Goal: Information Seeking & Learning: Learn about a topic

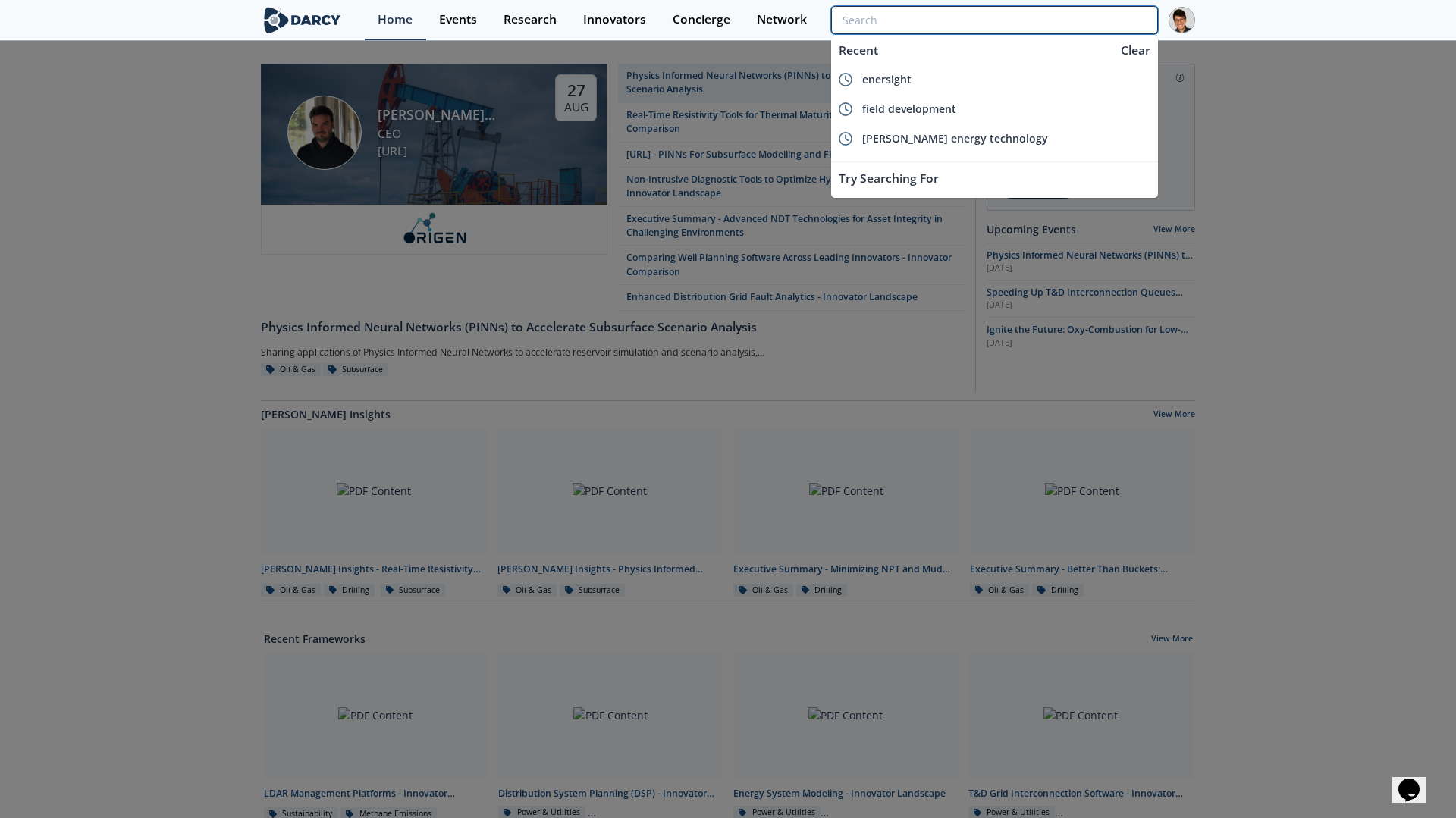
click at [1069, 21] on input "search" at bounding box center [995, 20] width 327 height 28
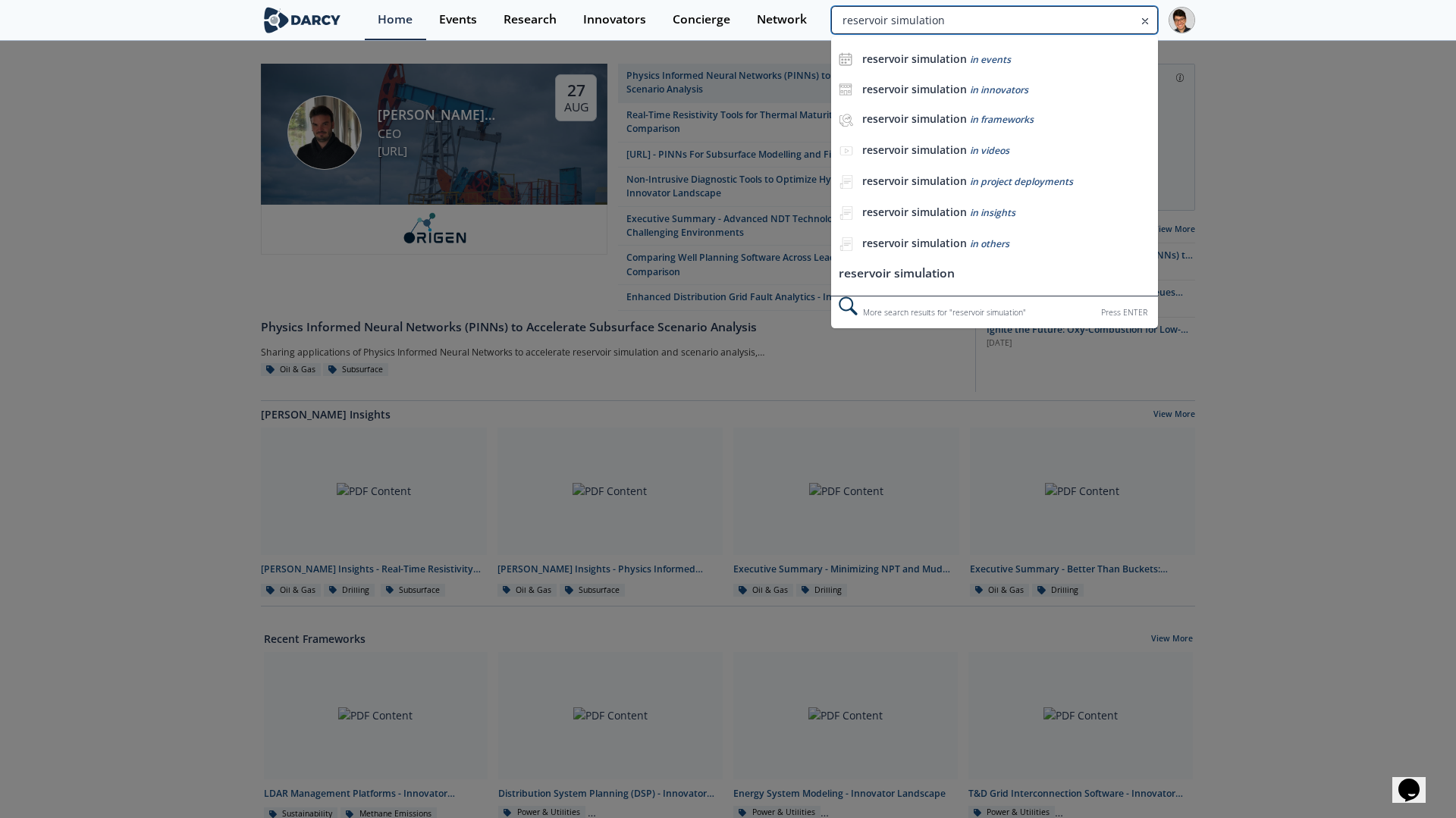
type input "reservoir simulation"
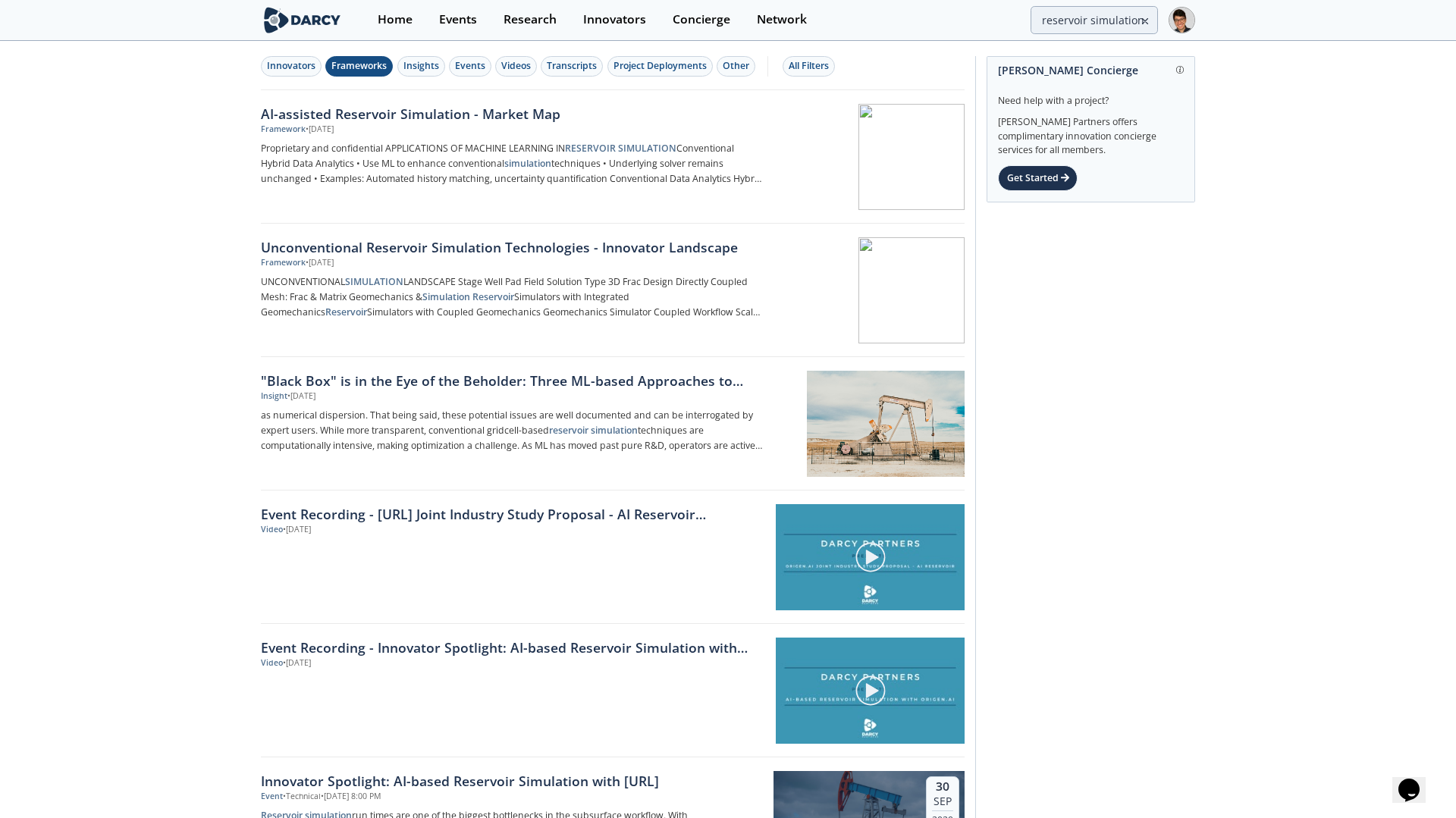
click at [366, 69] on div "Frameworks" at bounding box center [360, 66] width 56 height 14
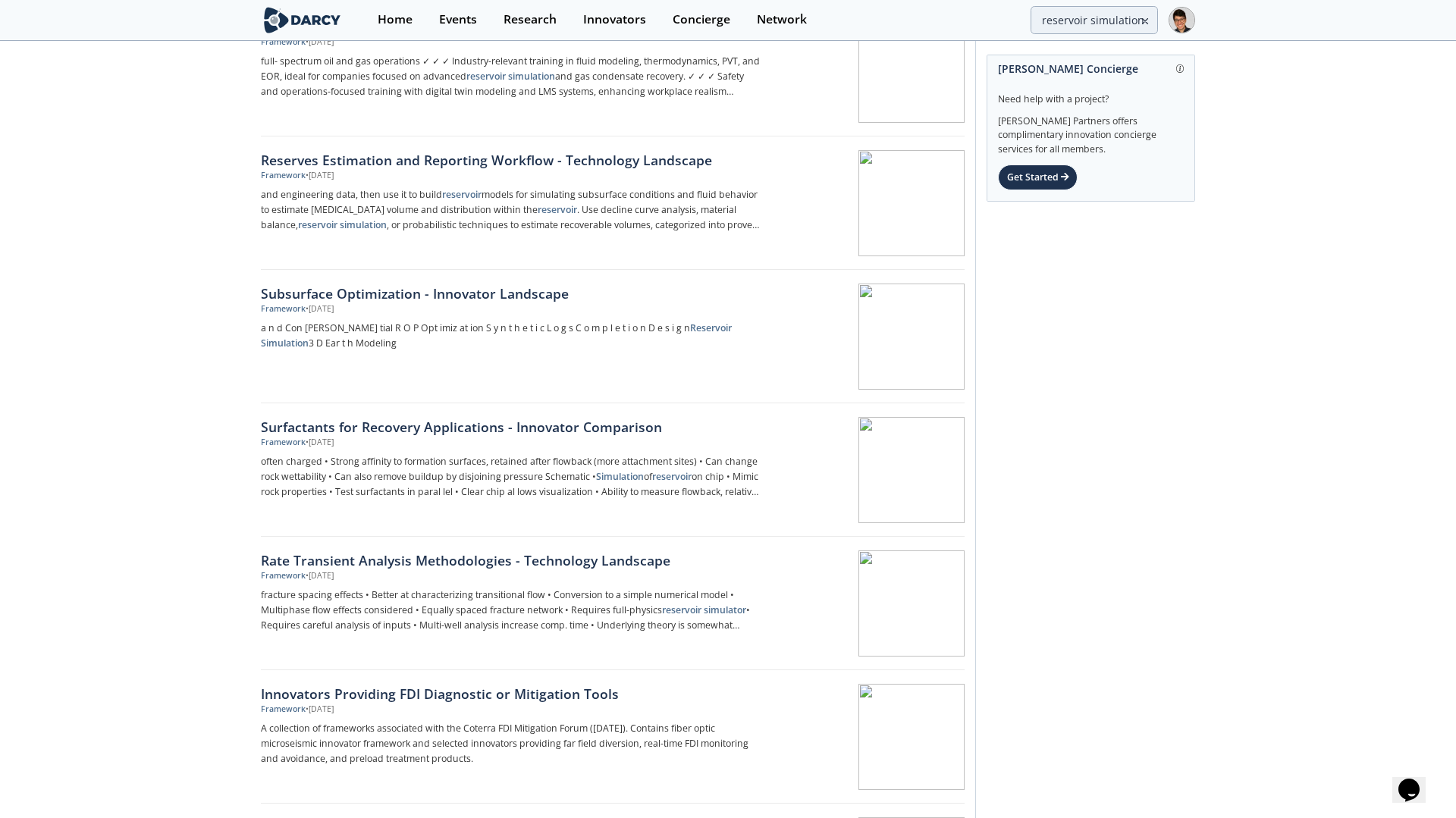
scroll to position [1158, 0]
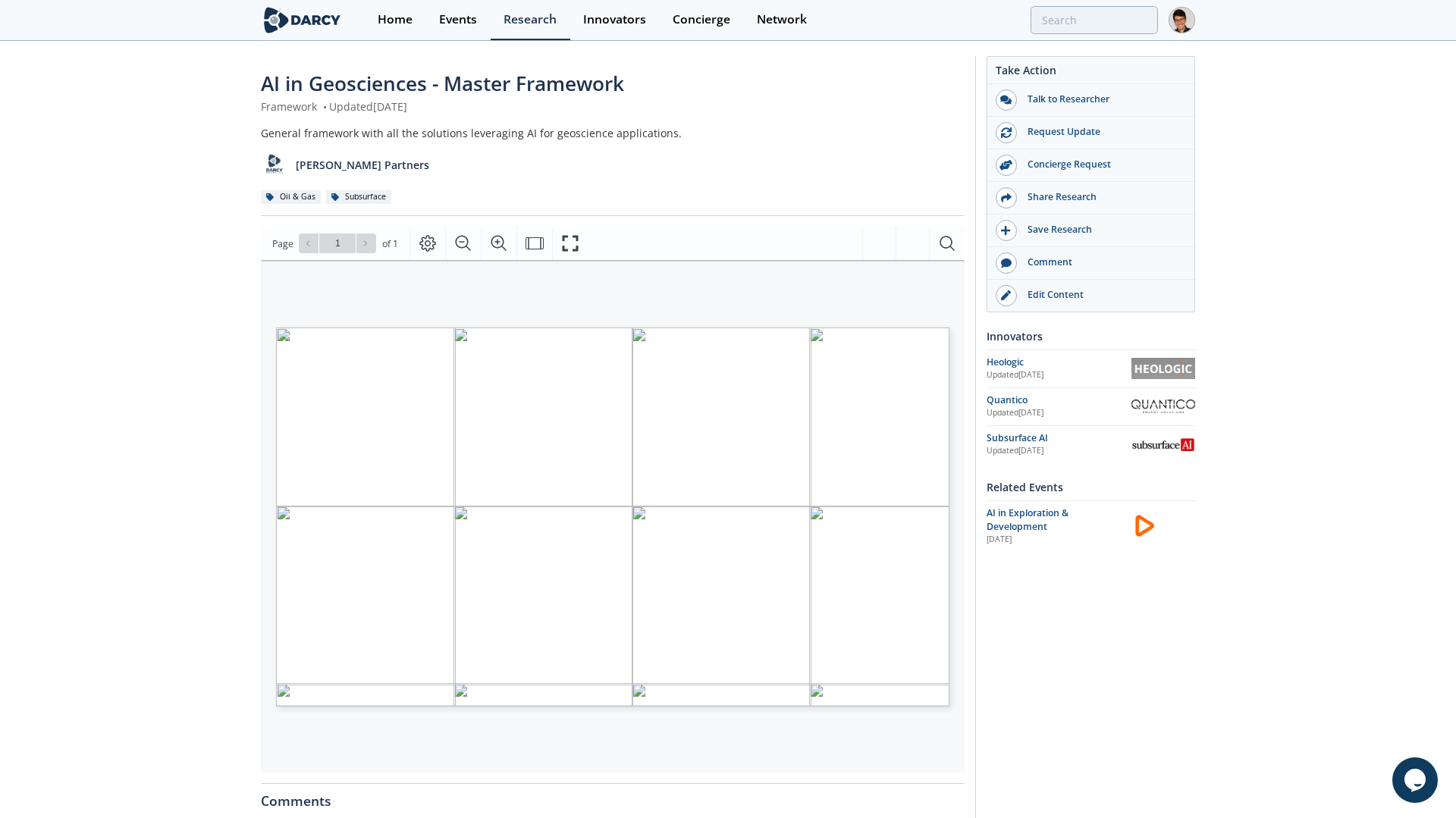
click at [336, 637] on span "(Framework)" at bounding box center [337, 637] width 36 height 6
click at [344, 590] on span "(Framework)" at bounding box center [337, 590] width 36 height 6
click at [332, 540] on span "(Framework)" at bounding box center [337, 543] width 36 height 5
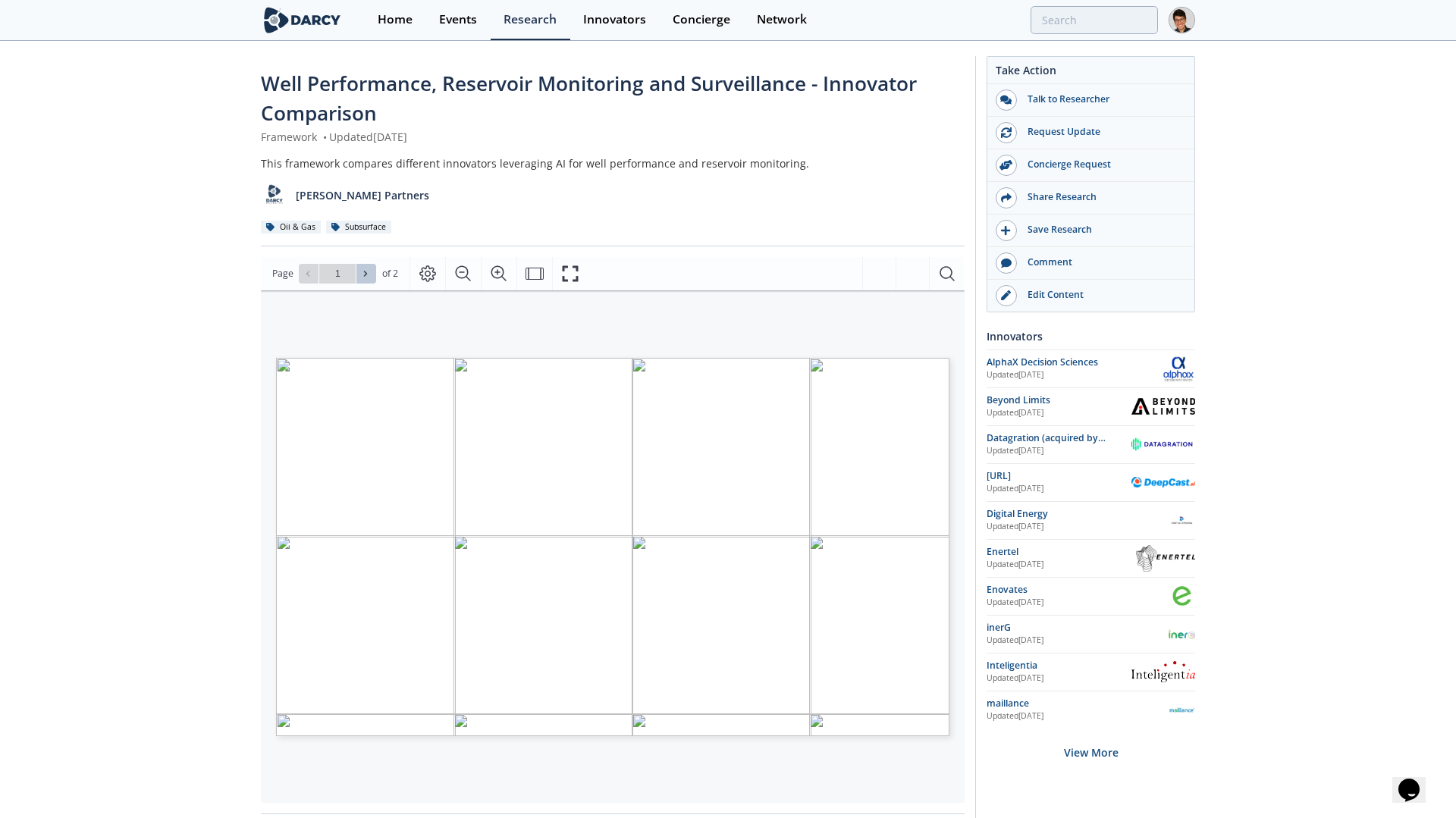
click at [367, 270] on icon at bounding box center [366, 274] width 9 height 9
click at [308, 278] on button at bounding box center [308, 274] width 20 height 20
click at [373, 274] on button at bounding box center [366, 274] width 20 height 20
click at [317, 446] on span "Page 2" at bounding box center [970, 815] width 1347 height 756
click at [310, 270] on icon at bounding box center [308, 274] width 9 height 9
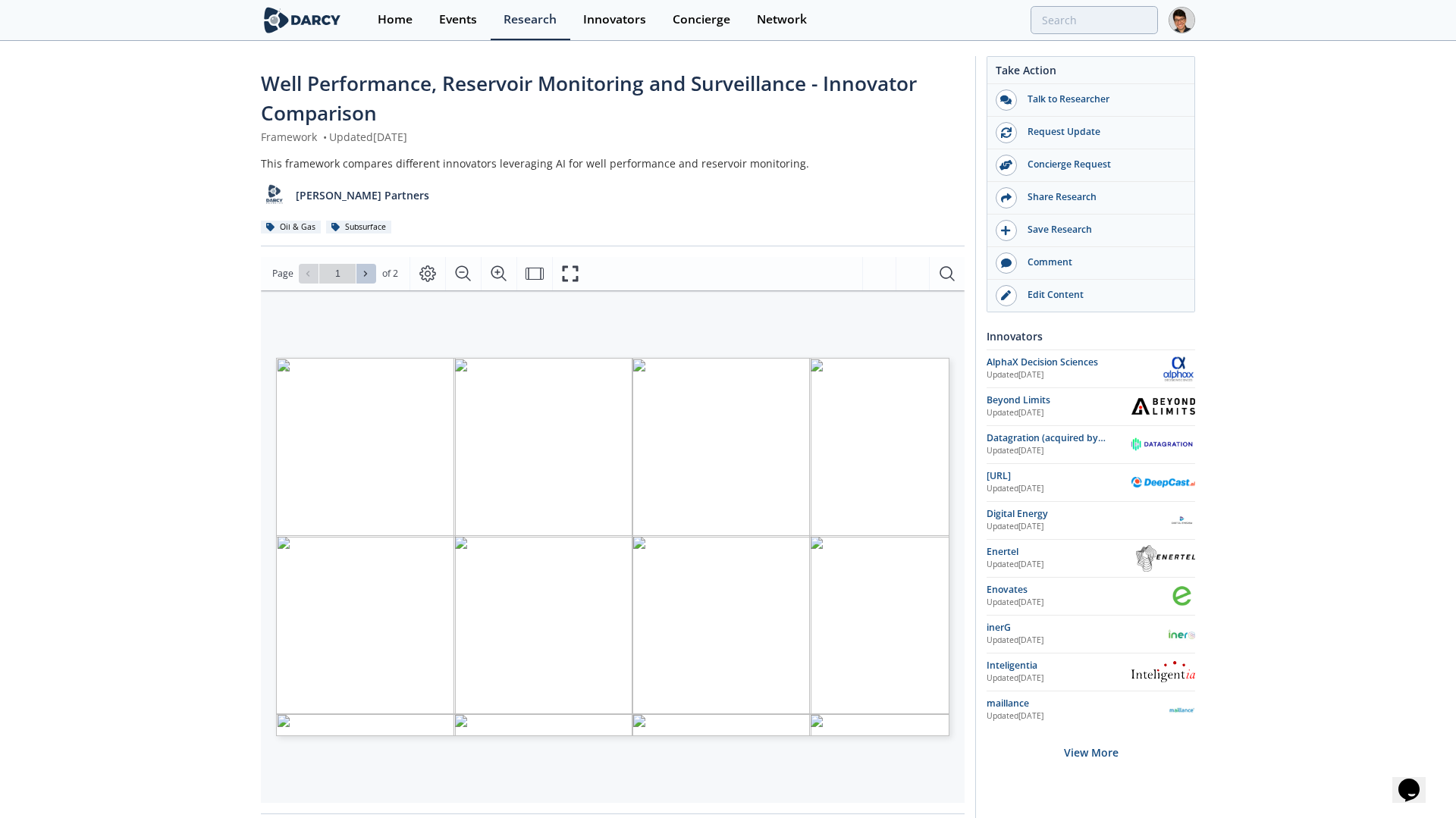
click at [369, 274] on icon at bounding box center [366, 274] width 9 height 9
type input "2"
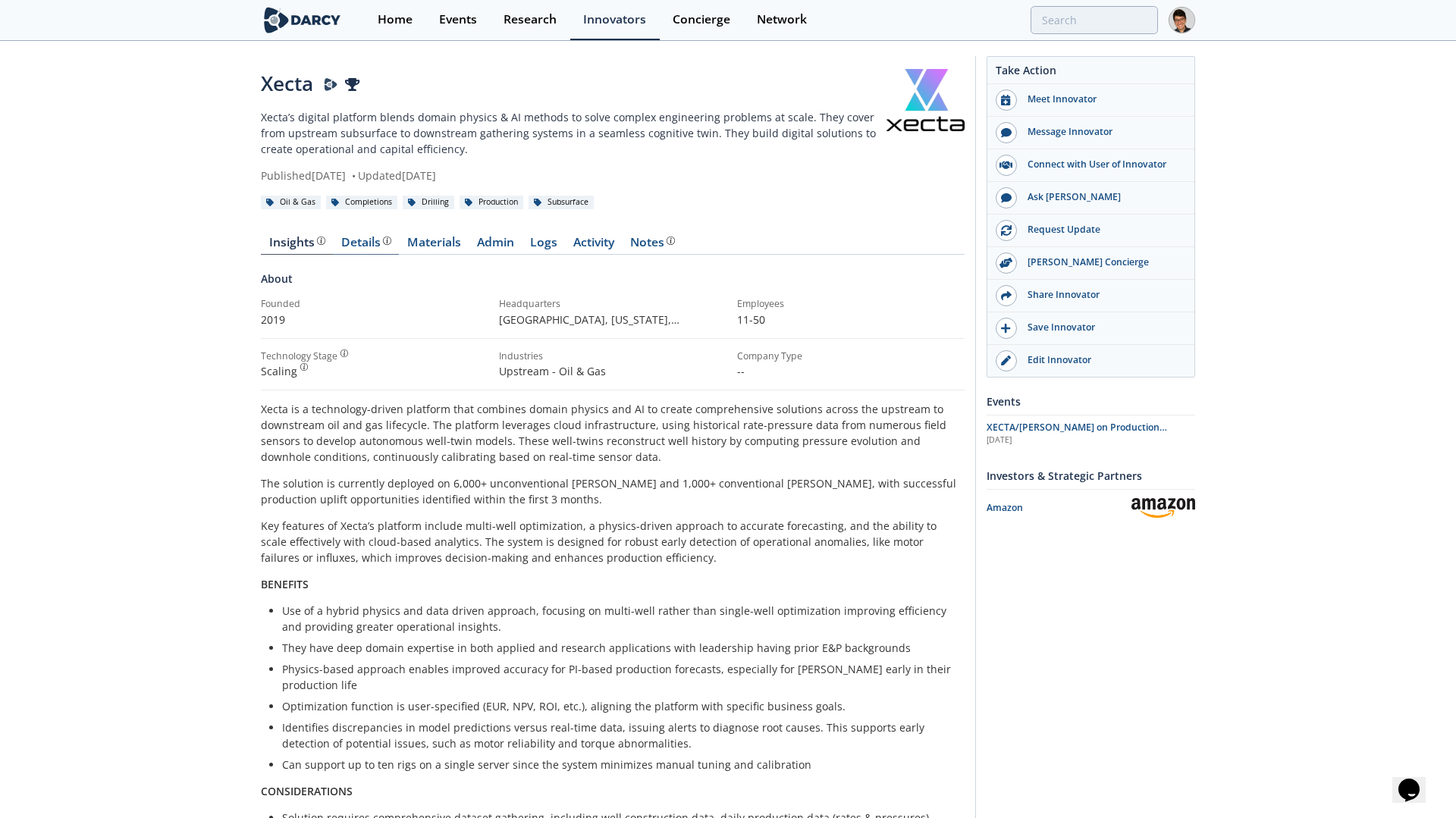
click at [350, 247] on div "Details" at bounding box center [367, 242] width 50 height 12
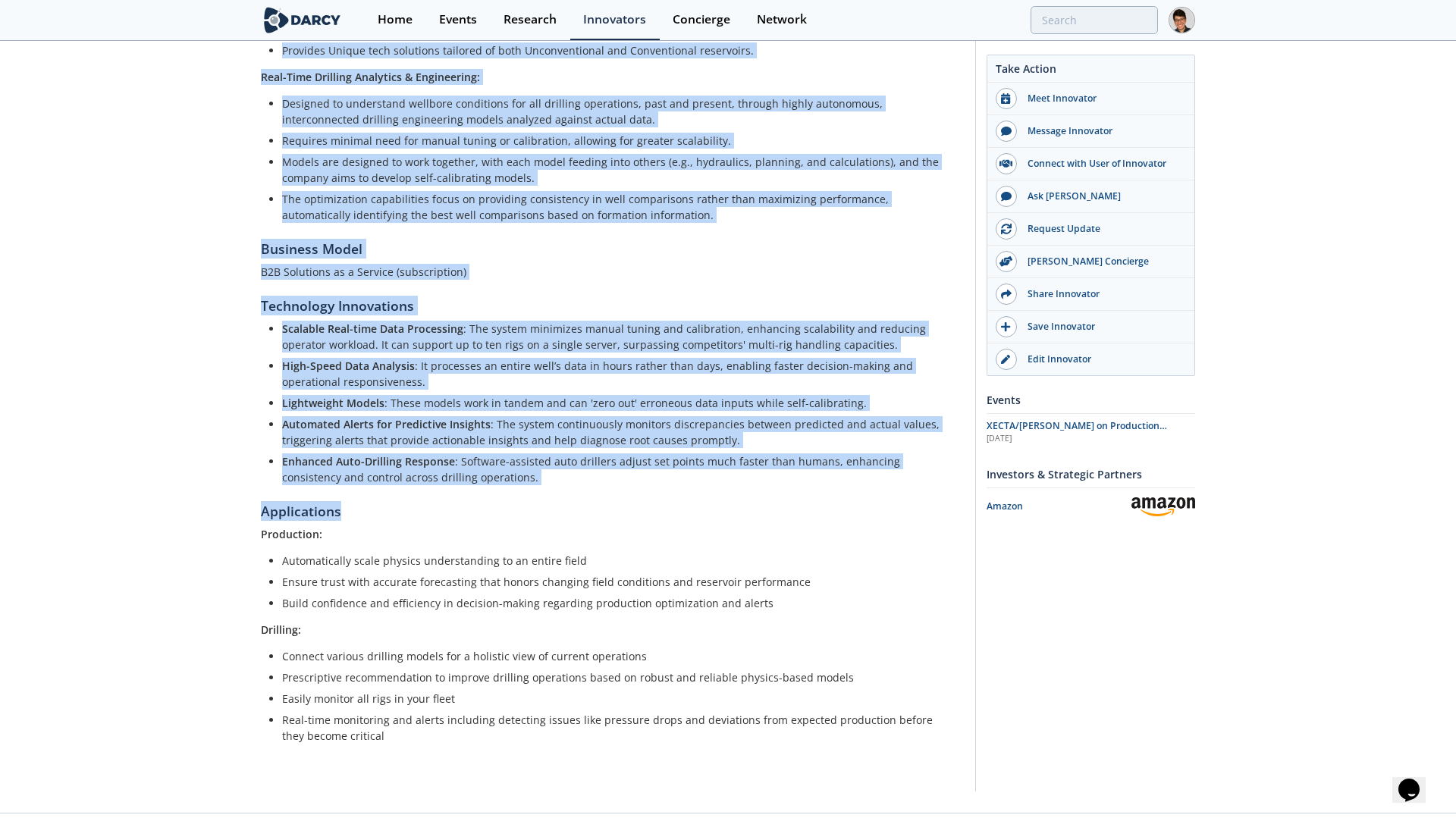
scroll to position [528, 0]
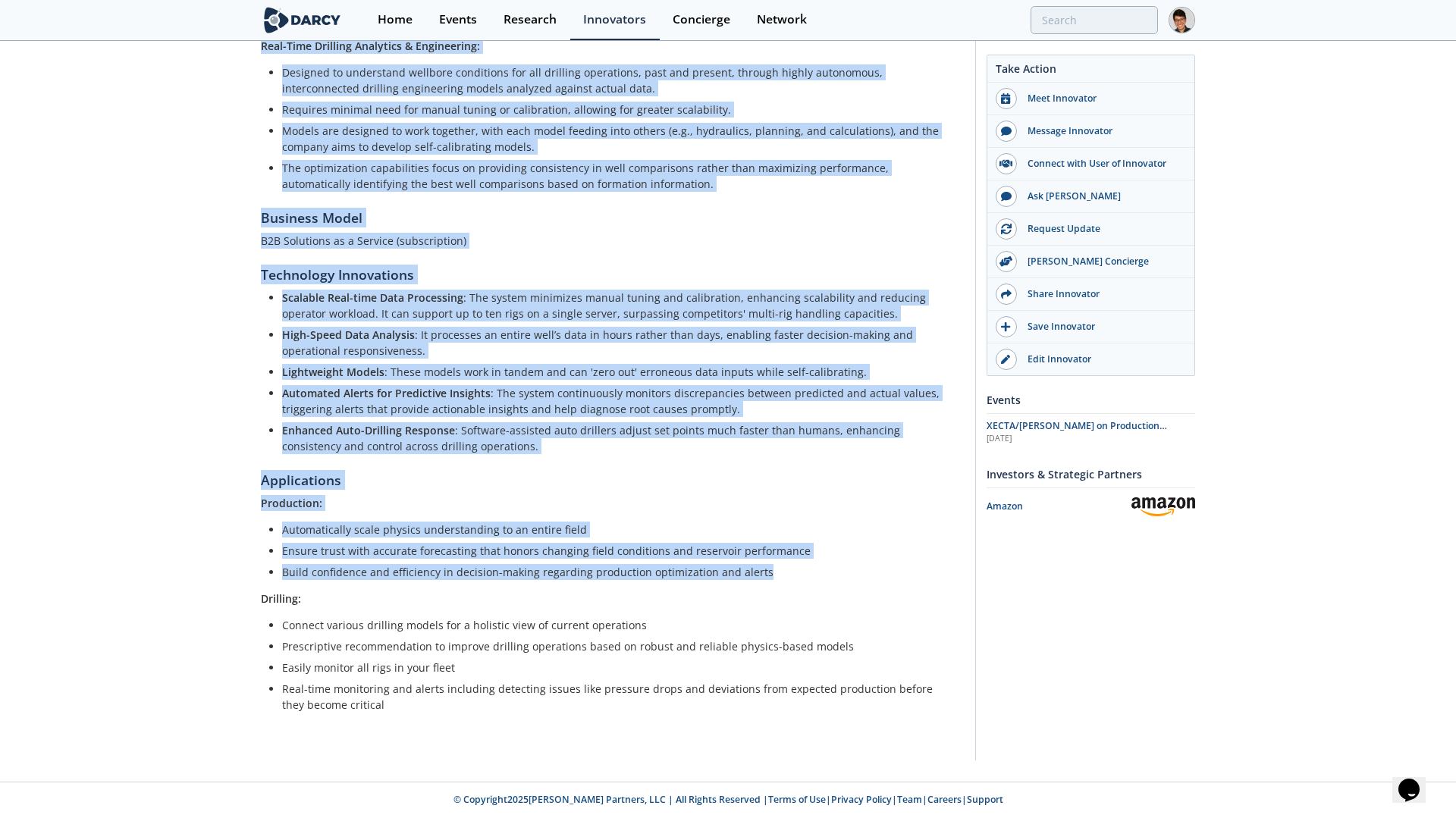
drag, startPoint x: 256, startPoint y: 343, endPoint x: 787, endPoint y: 577, distance: 580.3
click at [787, 577] on div "Xecta Xecta’s digital platform blends domain physics & AI methods to solve comp…" at bounding box center [728, 148] width 1456 height 1267
copy div "Xecta is a team of scientists, engineers, and innovators committed to enhancing…"
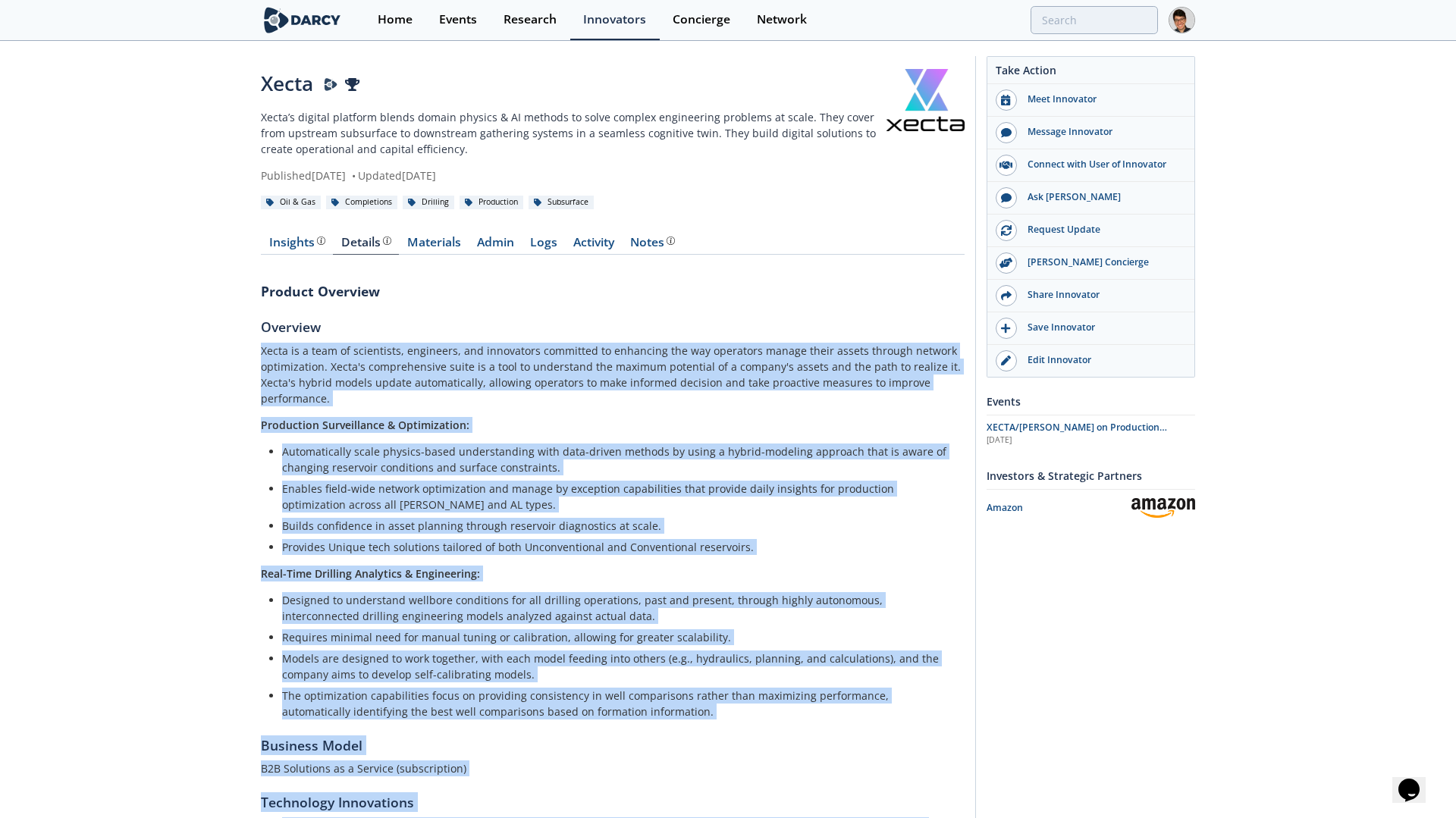
scroll to position [4, 0]
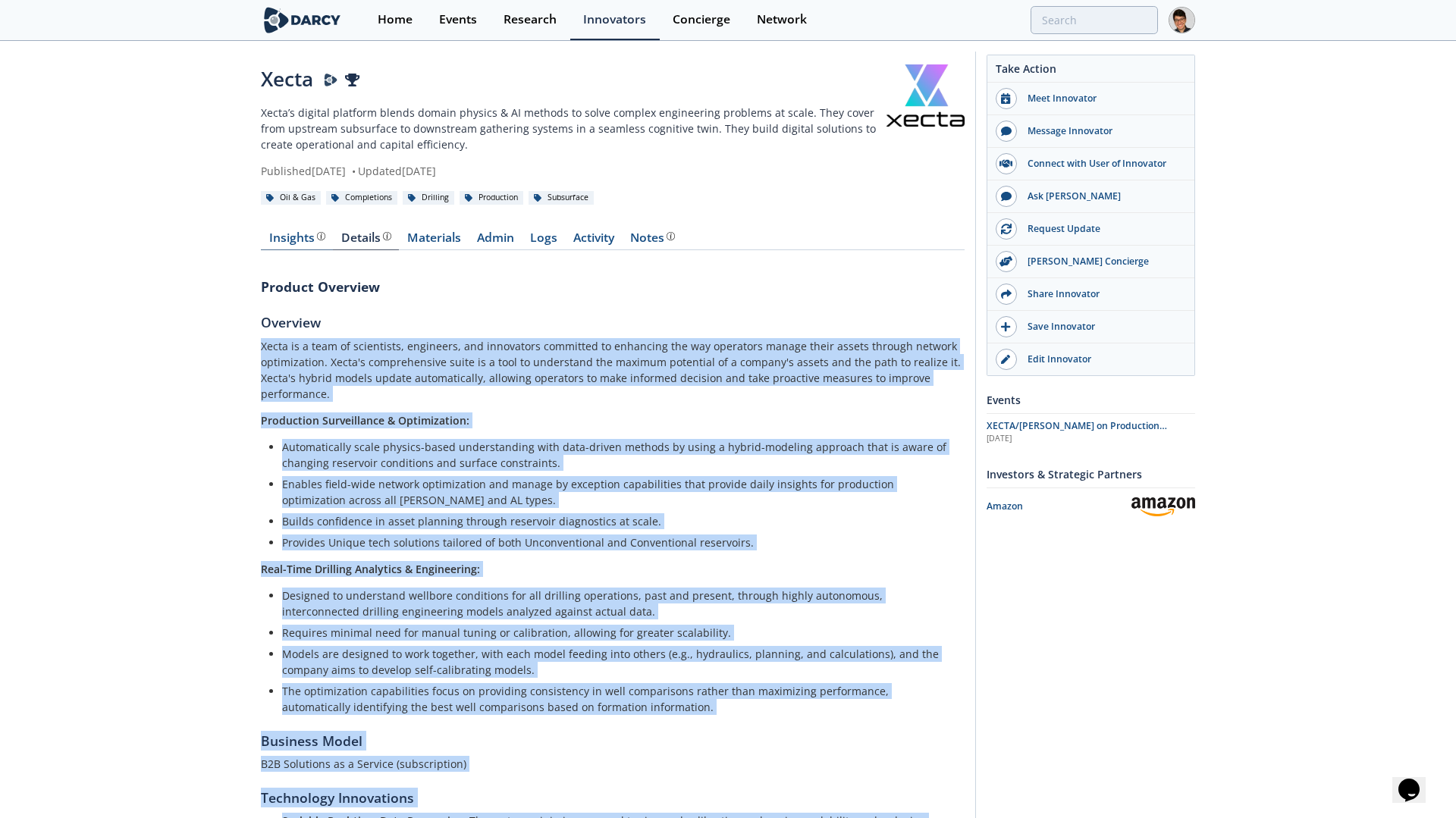
click at [302, 244] on div "Insights" at bounding box center [297, 238] width 56 height 12
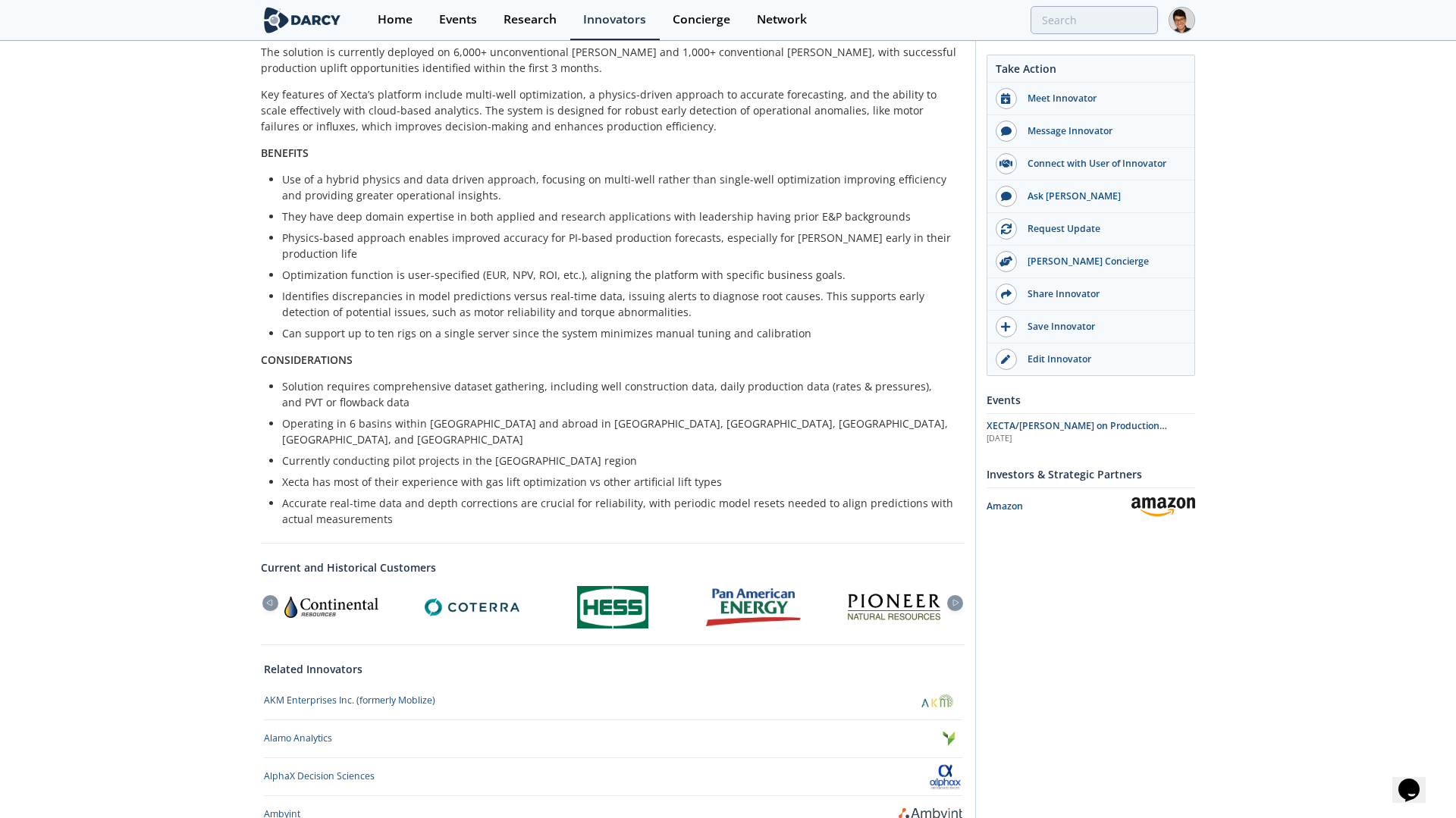
scroll to position [580, 0]
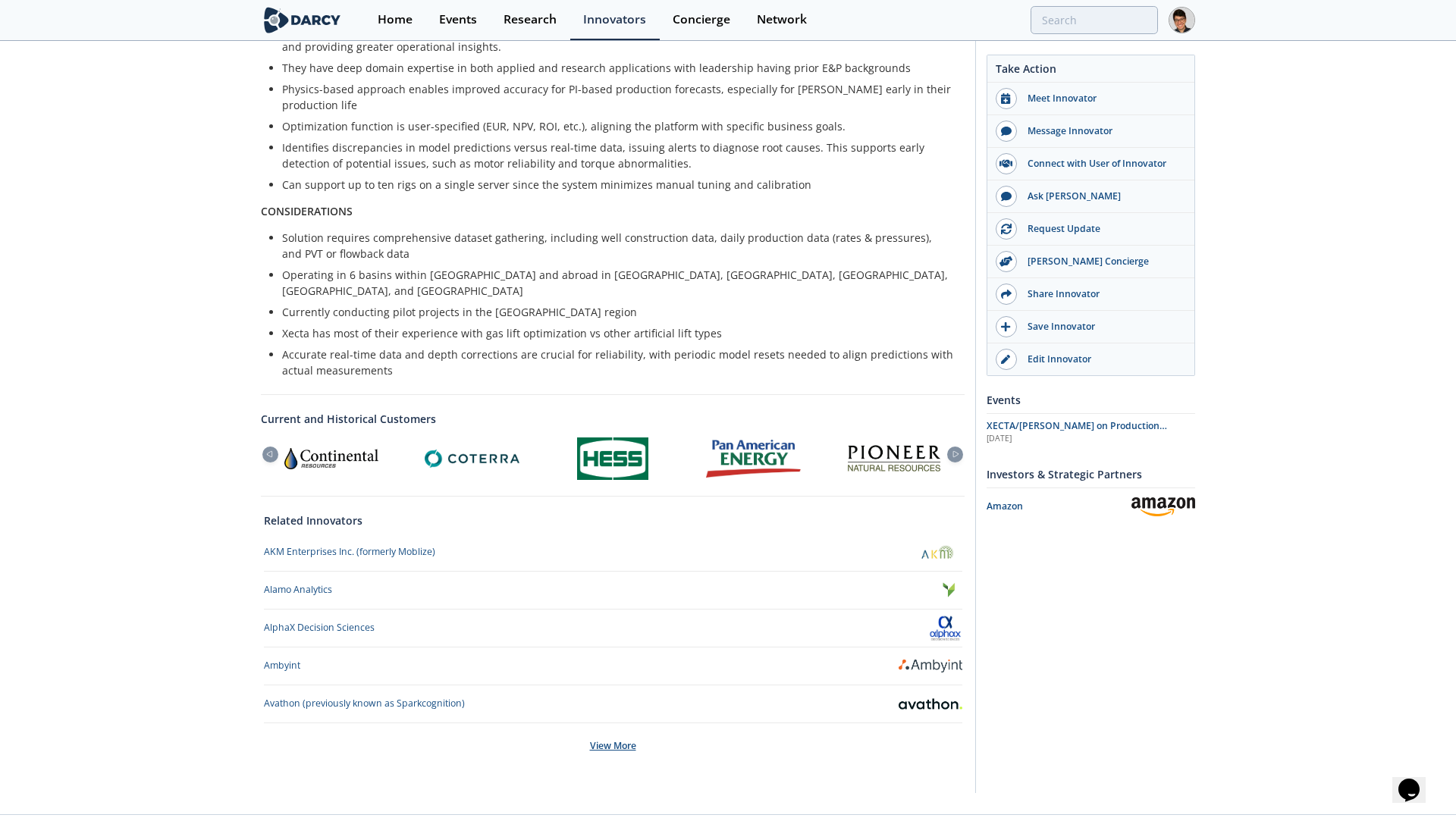
click at [619, 723] on div "View More" at bounding box center [613, 746] width 698 height 45
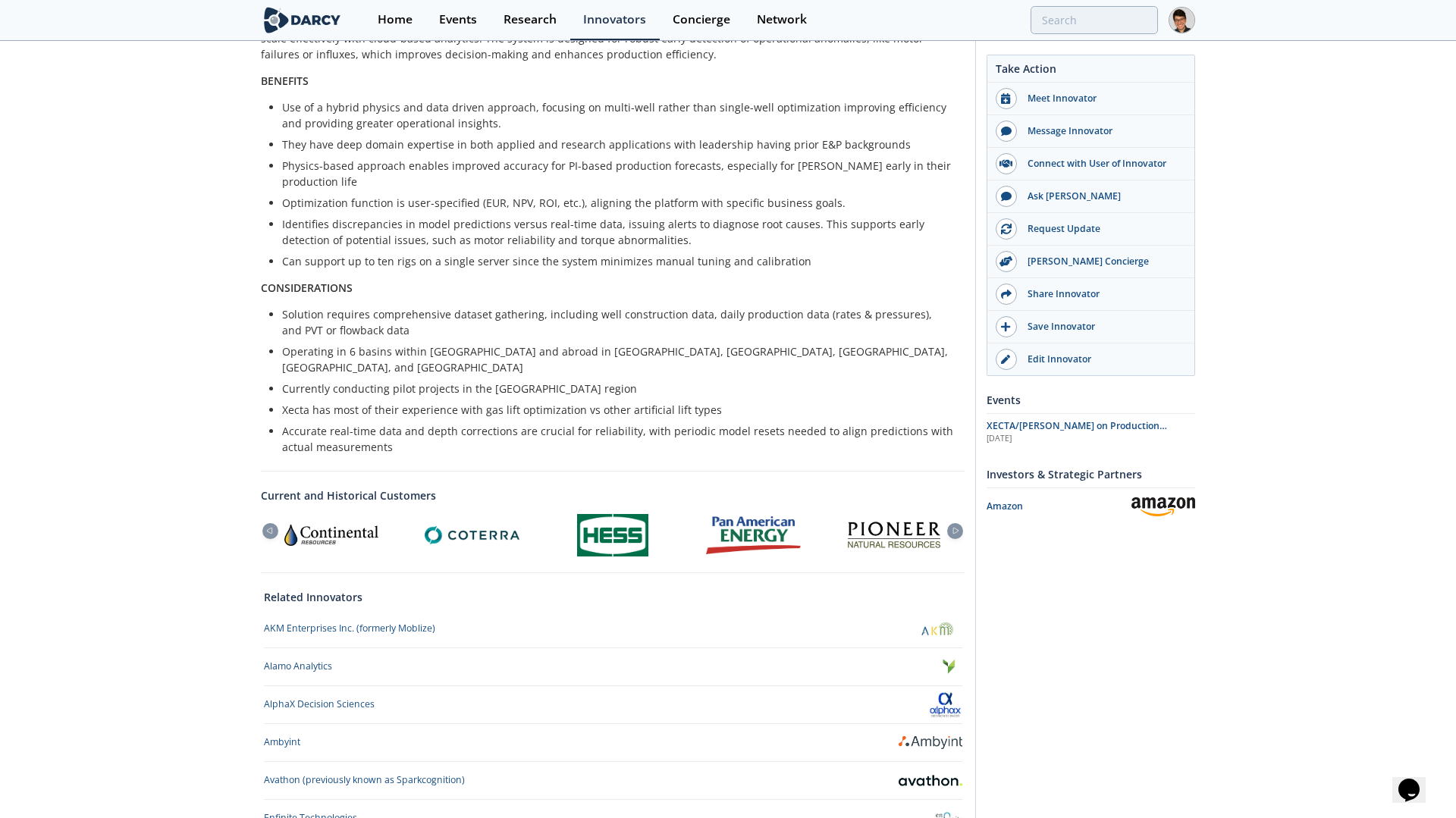
scroll to position [769, 0]
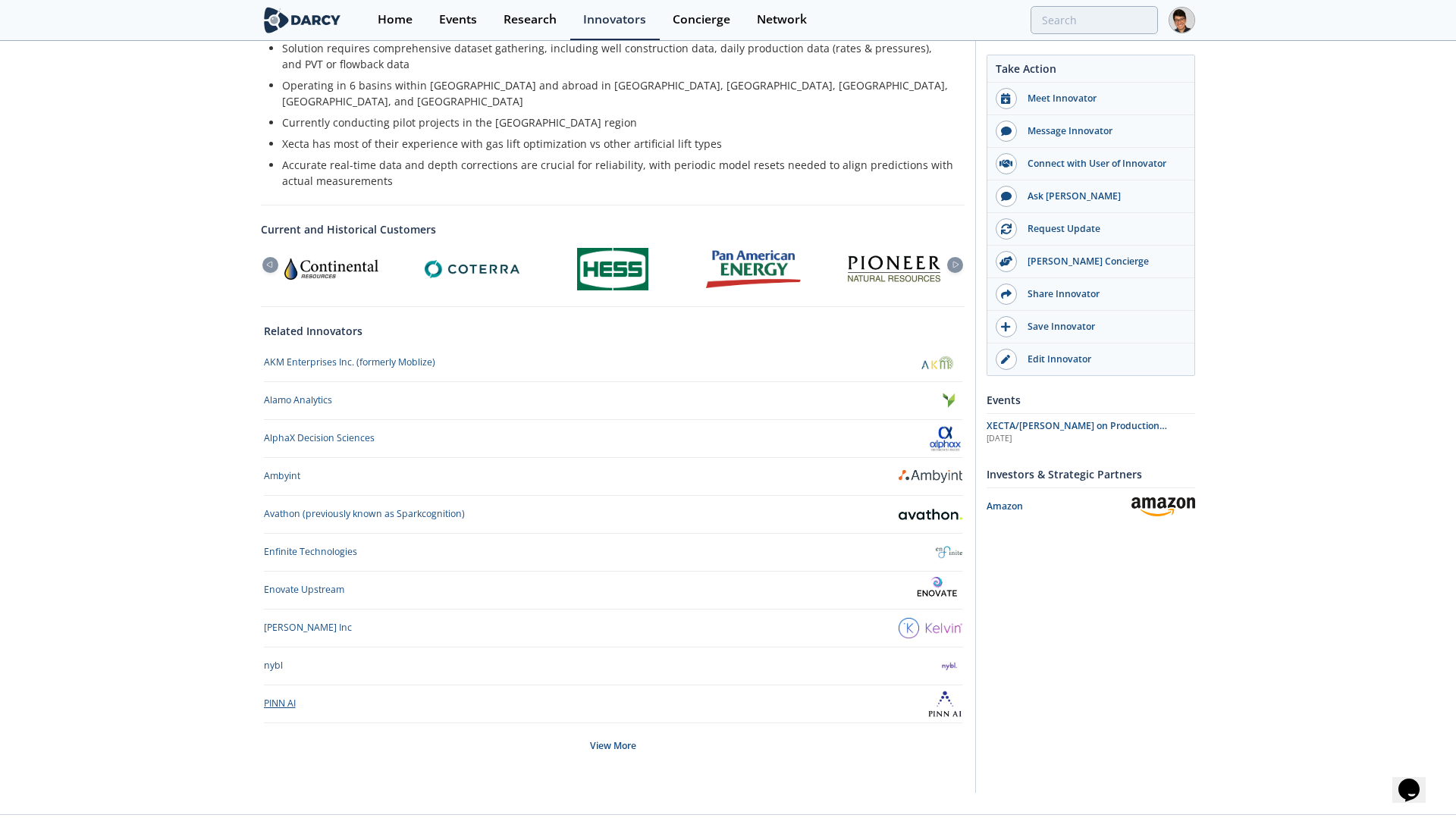
click at [287, 696] on div "PINN AI" at bounding box center [280, 703] width 32 height 14
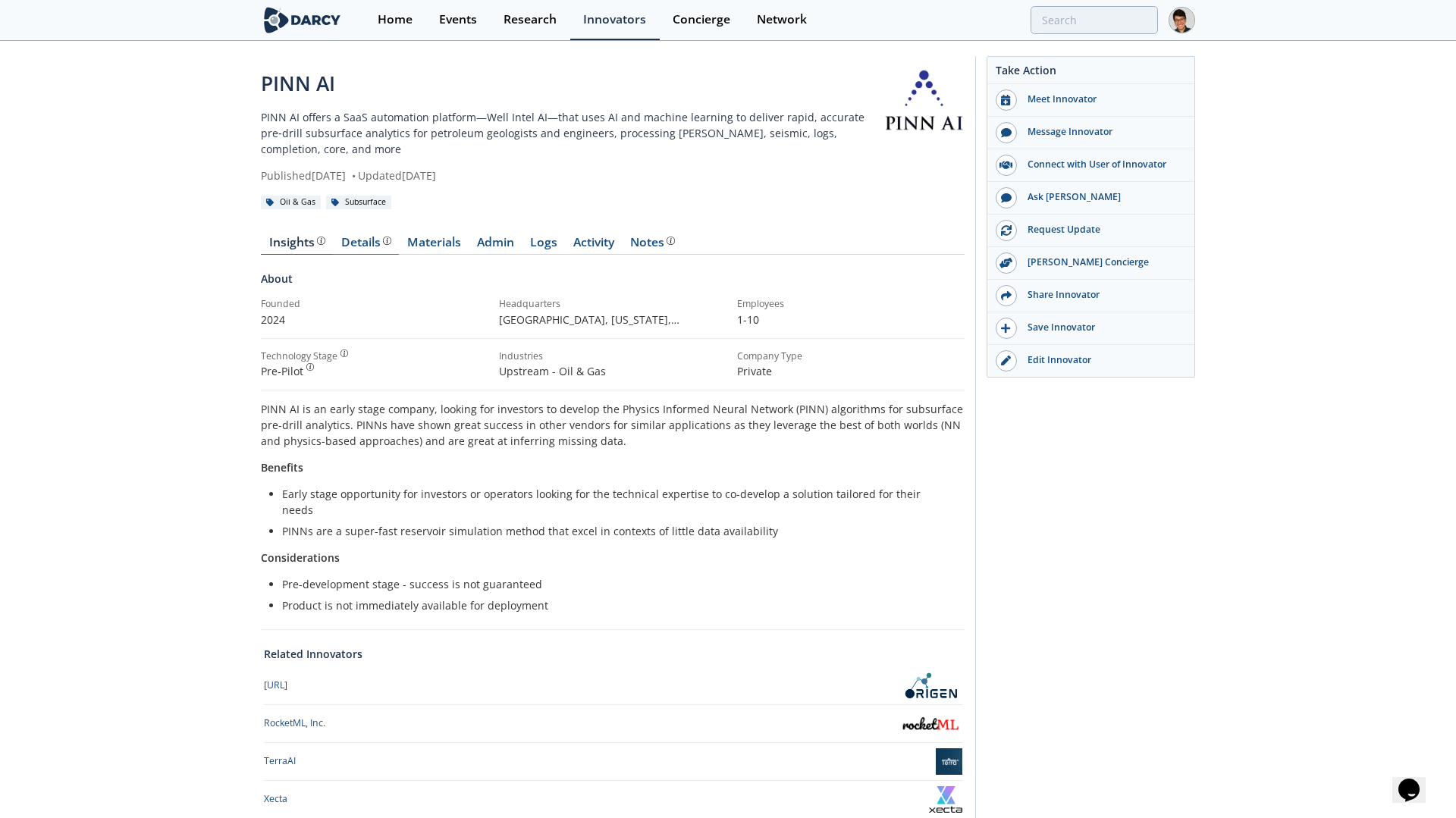
click at [372, 248] on div "Details" at bounding box center [367, 242] width 50 height 12
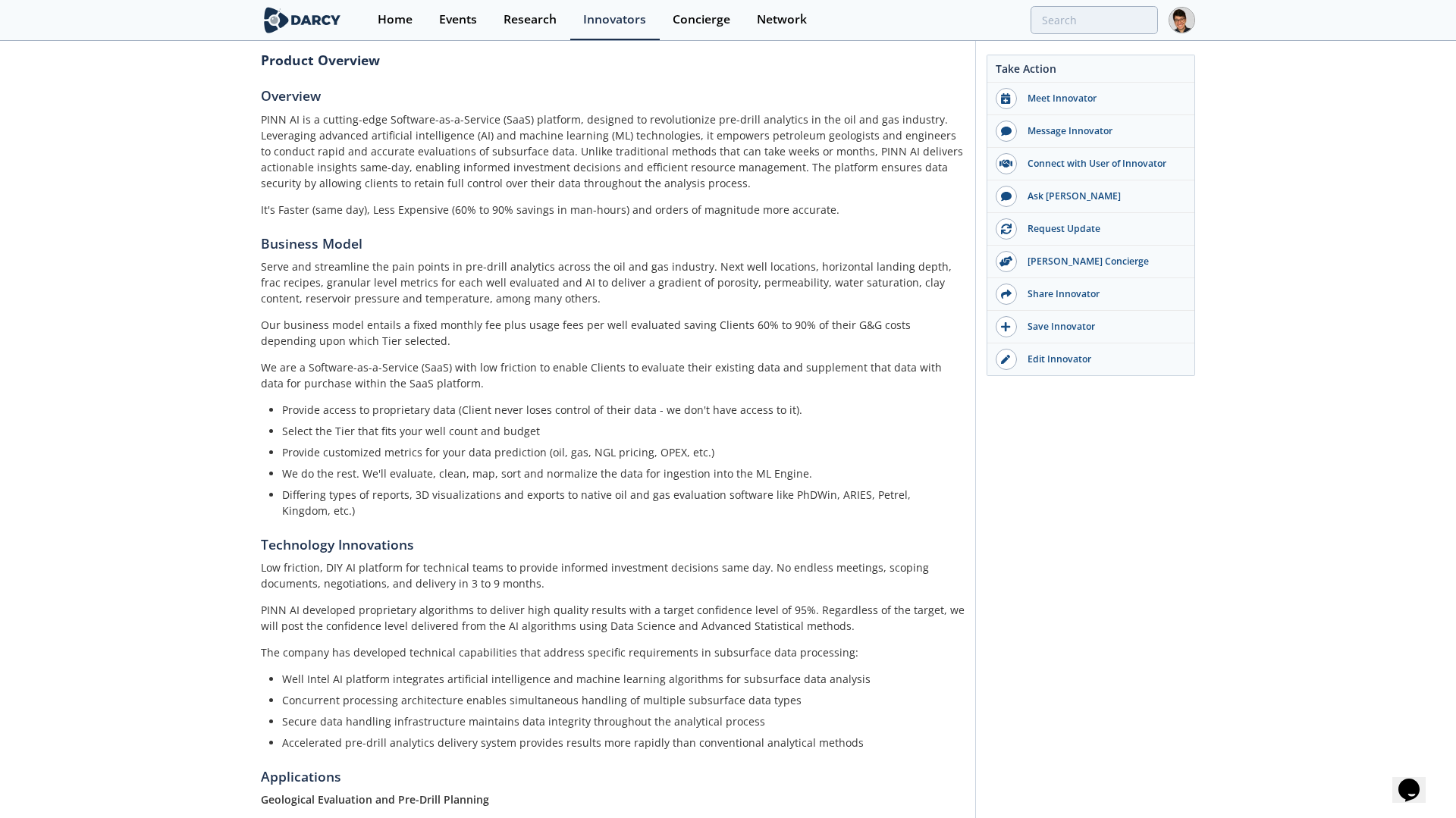
scroll to position [296, 0]
